Goal: Find specific page/section: Find specific page/section

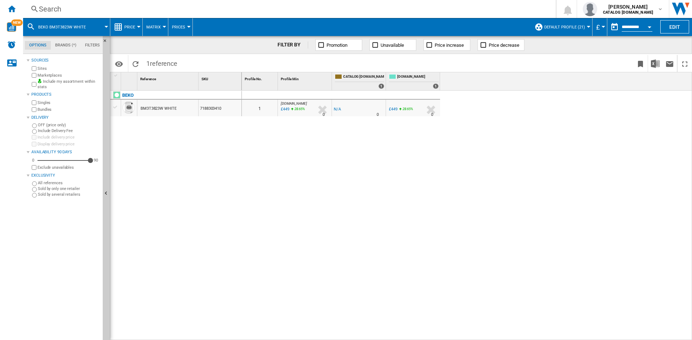
click at [52, 4] on div "Search" at bounding box center [288, 9] width 498 height 10
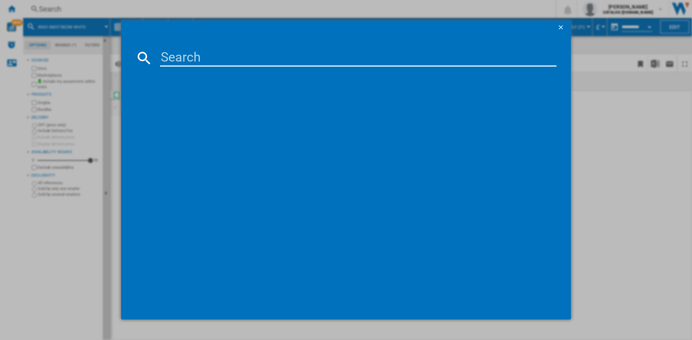
click at [196, 54] on input at bounding box center [358, 57] width 396 height 17
type input "DIN15X20"
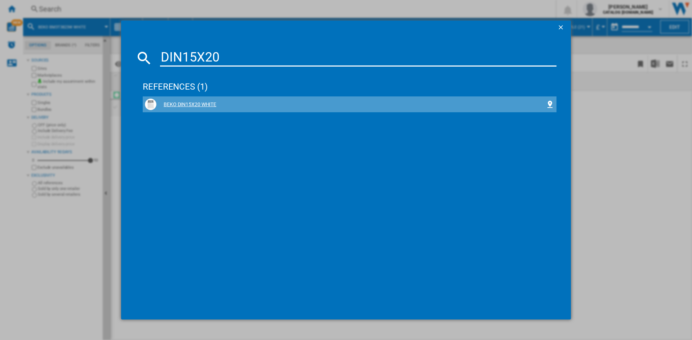
click at [188, 106] on div "BEKO DIN15X20 WHITE" at bounding box center [350, 104] width 389 height 7
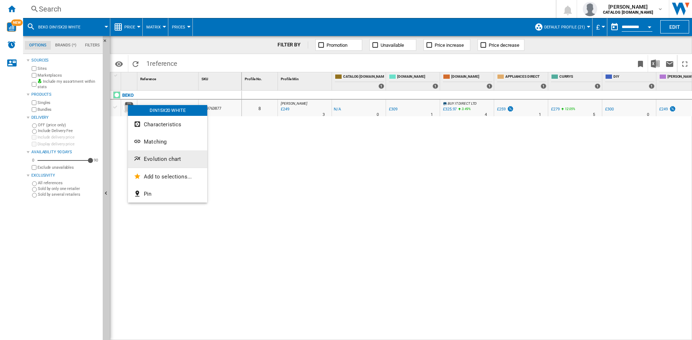
click at [166, 161] on span "Evolution chart" at bounding box center [162, 159] width 37 height 6
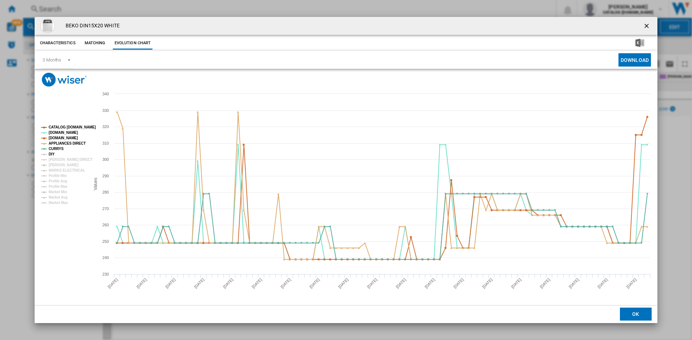
click at [50, 155] on tspan "DIY" at bounding box center [52, 154] width 6 height 4
click at [55, 160] on tspan "[PERSON_NAME] DIRECT" at bounding box center [71, 160] width 44 height 4
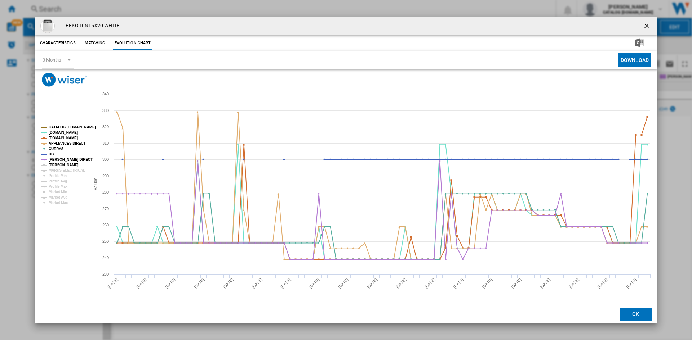
click at [55, 166] on tspan "[PERSON_NAME]" at bounding box center [64, 165] width 30 height 4
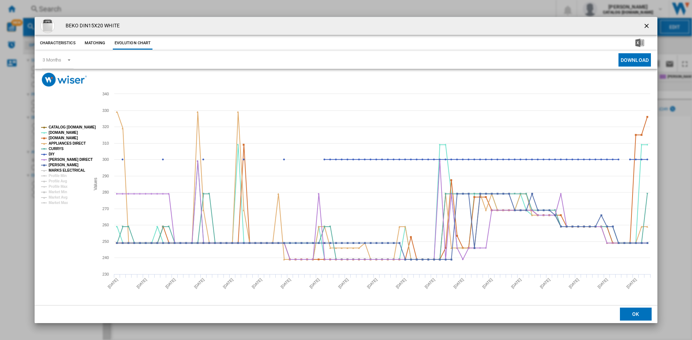
click at [59, 171] on tspan "MARKS ELECTRICAL" at bounding box center [67, 171] width 36 height 4
